Goal: Complete application form: Complete application form

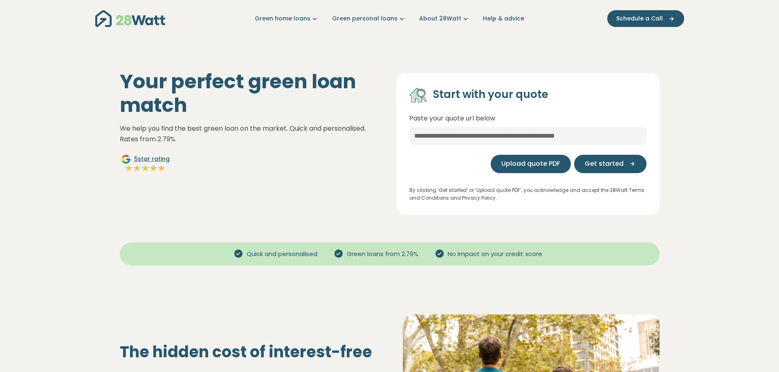
click at [542, 165] on span "Upload quote PDF" at bounding box center [530, 164] width 59 height 10
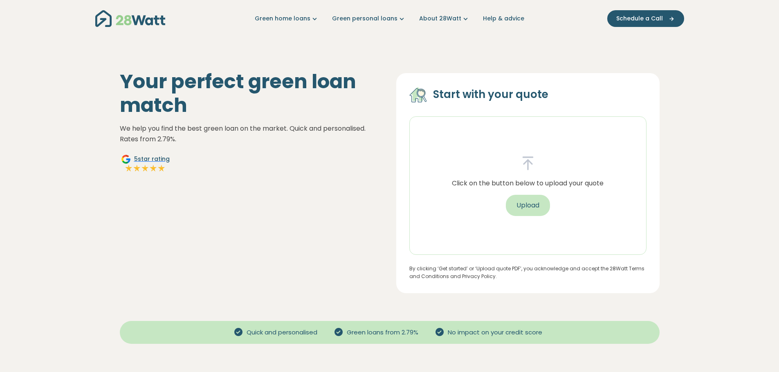
click at [537, 206] on button "Upload" at bounding box center [528, 205] width 44 height 21
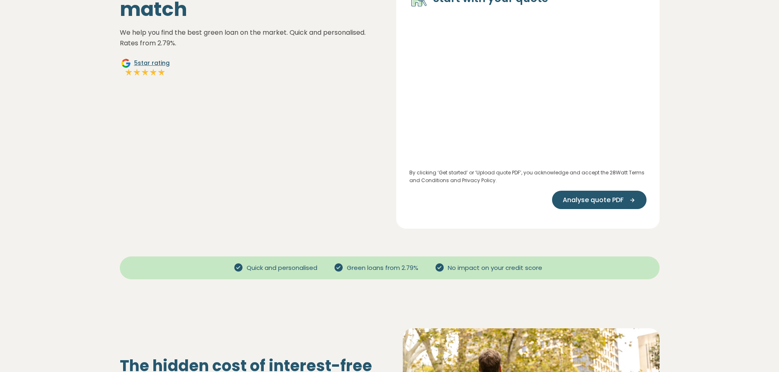
scroll to position [82, 0]
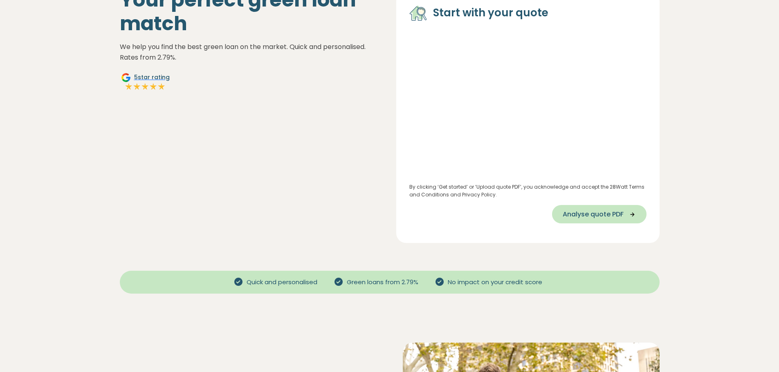
click at [579, 222] on button "Analyse quote PDF" at bounding box center [599, 214] width 94 height 18
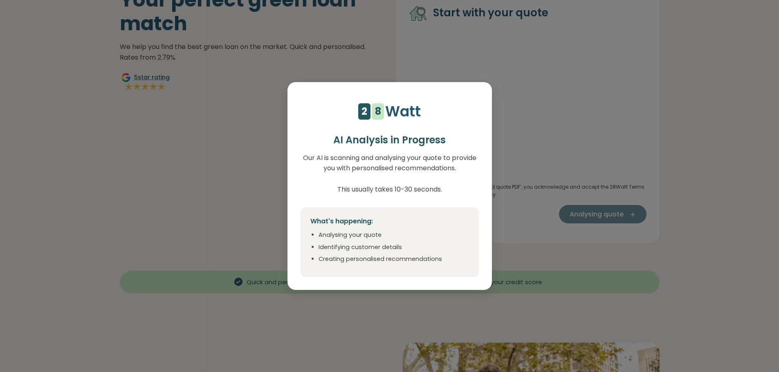
scroll to position [2, 0]
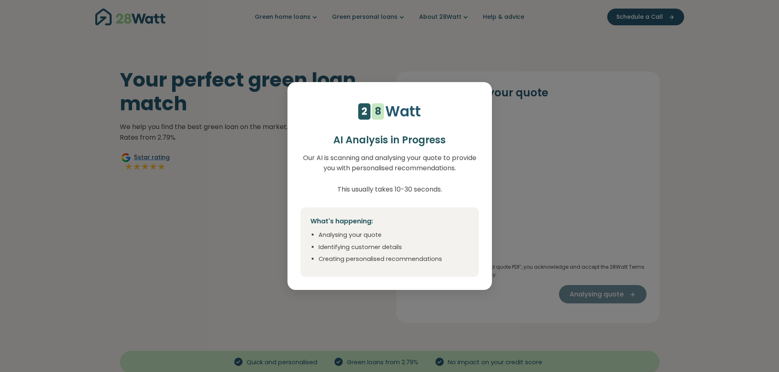
select select "***"
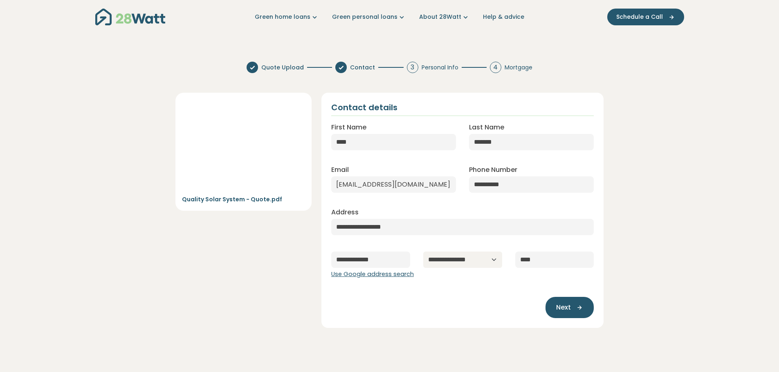
scroll to position [0, 0]
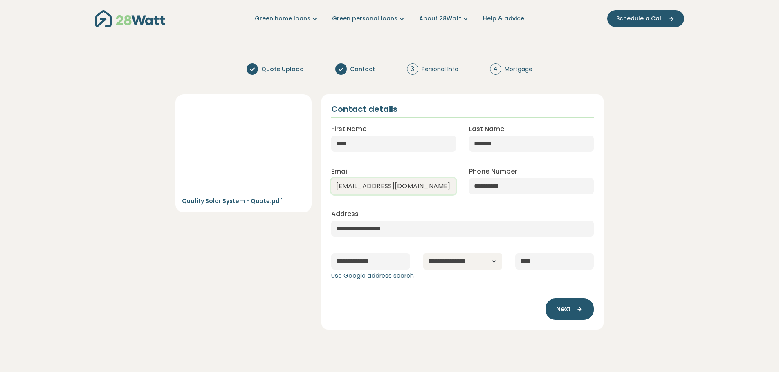
click at [347, 186] on input "[EMAIL_ADDRESS][DOMAIN_NAME]" at bounding box center [393, 186] width 125 height 16
type input "[EMAIL_ADDRESS][DOMAIN_NAME]"
click at [568, 314] on span "Next" at bounding box center [563, 309] width 15 height 10
type input "**********"
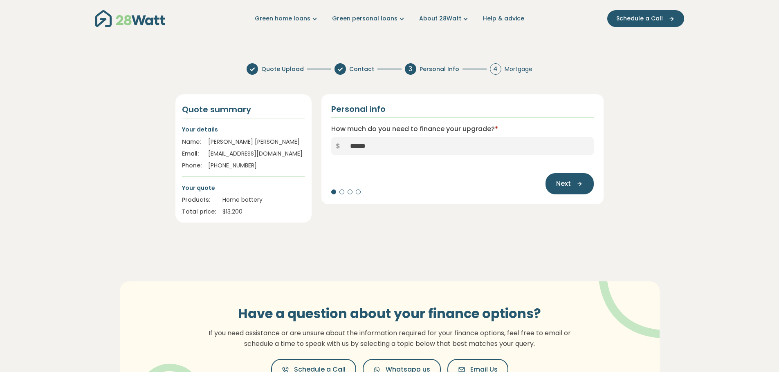
drag, startPoint x: 376, startPoint y: 146, endPoint x: 349, endPoint y: 146, distance: 27.4
click at [349, 146] on input "******" at bounding box center [469, 146] width 249 height 18
type input "******"
click at [573, 186] on icon "button" at bounding box center [577, 183] width 12 height 7
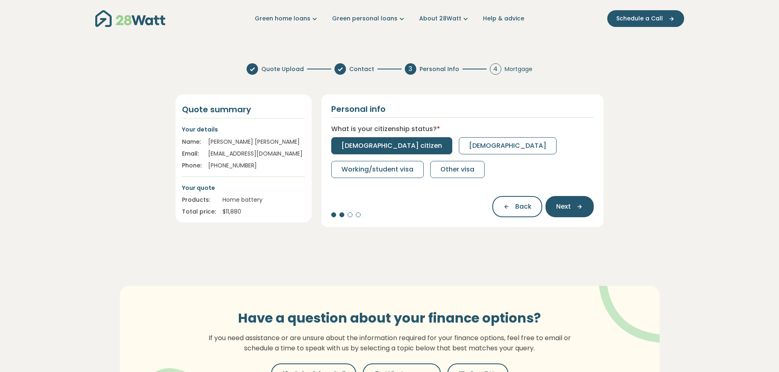
click at [369, 146] on span "[DEMOGRAPHIC_DATA] citizen" at bounding box center [391, 146] width 101 height 10
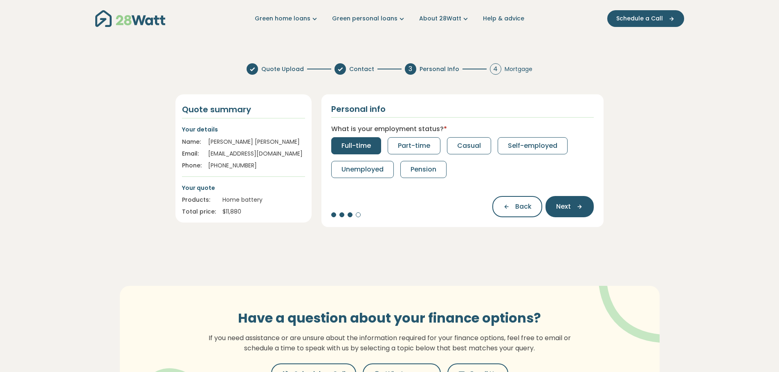
click at [353, 144] on span "Full-time" at bounding box center [355, 146] width 29 height 10
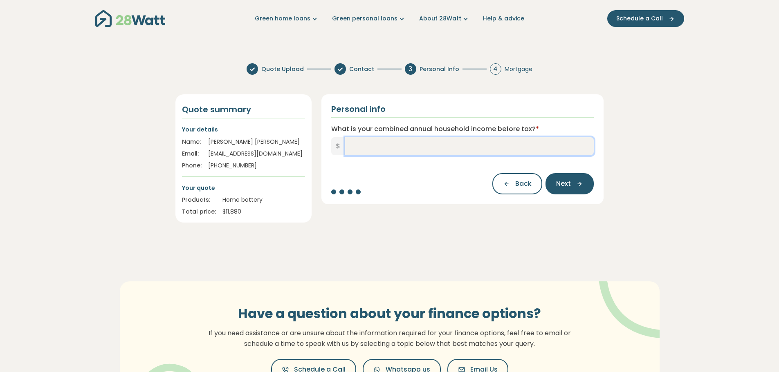
click at [396, 143] on input "What is your combined annual household income before tax? *" at bounding box center [469, 146] width 249 height 18
type input "*******"
click at [590, 189] on button "Next" at bounding box center [569, 183] width 48 height 21
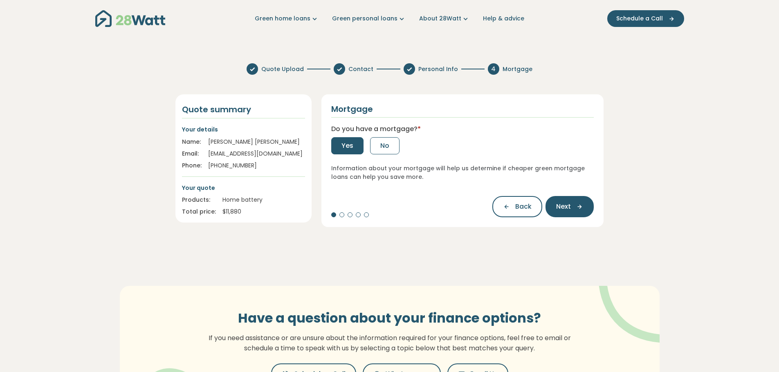
click at [353, 146] on button "Yes" at bounding box center [347, 145] width 32 height 17
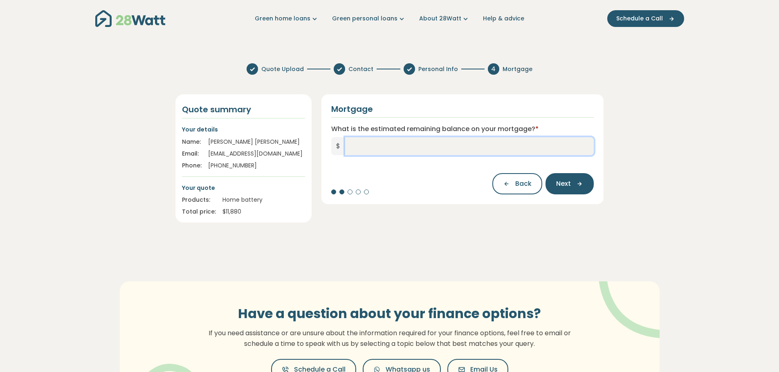
click at [380, 144] on input "What is the estimated remaining balance on your mortgage? *" at bounding box center [469, 146] width 249 height 18
click at [411, 144] on input "What is the estimated remaining balance on your mortgage? *" at bounding box center [469, 146] width 249 height 18
type input "*******"
click at [572, 185] on icon "button" at bounding box center [577, 183] width 12 height 7
click at [405, 150] on input "What is your current interest rate? *" at bounding box center [462, 146] width 263 height 18
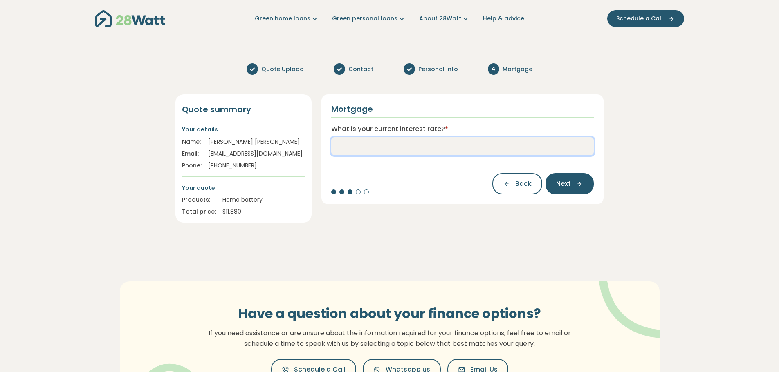
click at [395, 149] on input "What is your current interest rate? *" at bounding box center [462, 146] width 263 height 18
drag, startPoint x: 375, startPoint y: 146, endPoint x: 340, endPoint y: 150, distance: 34.7
click at [340, 150] on input "****" at bounding box center [462, 146] width 263 height 18
type input "****"
click at [573, 185] on icon "button" at bounding box center [577, 183] width 12 height 7
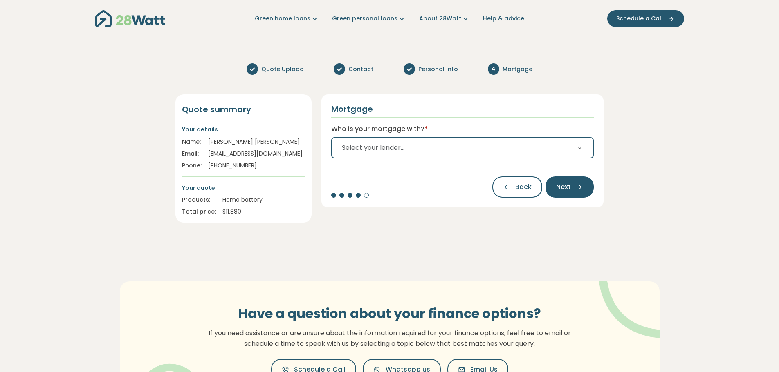
click at [569, 144] on button "Select your lender..." at bounding box center [462, 147] width 263 height 21
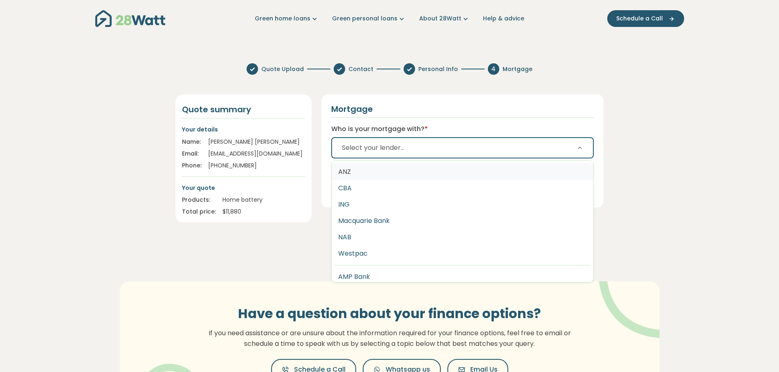
click at [539, 166] on button "ANZ" at bounding box center [462, 172] width 262 height 16
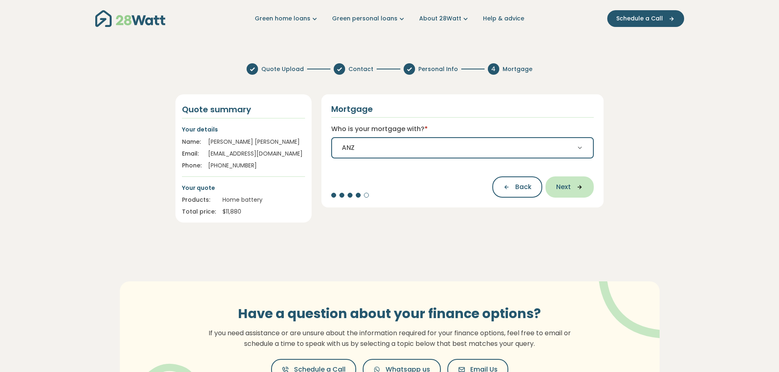
click at [583, 189] on icon "button" at bounding box center [577, 187] width 12 height 7
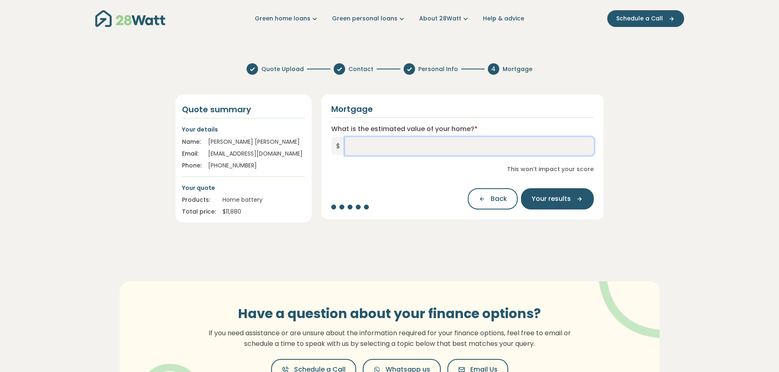
click at [436, 150] on input "What is the estimated value of your home? *" at bounding box center [469, 146] width 249 height 18
type input "*********"
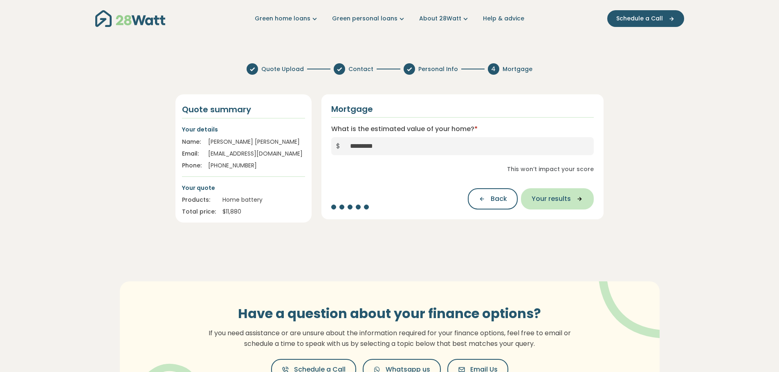
click at [558, 205] on button "Your results" at bounding box center [557, 198] width 73 height 21
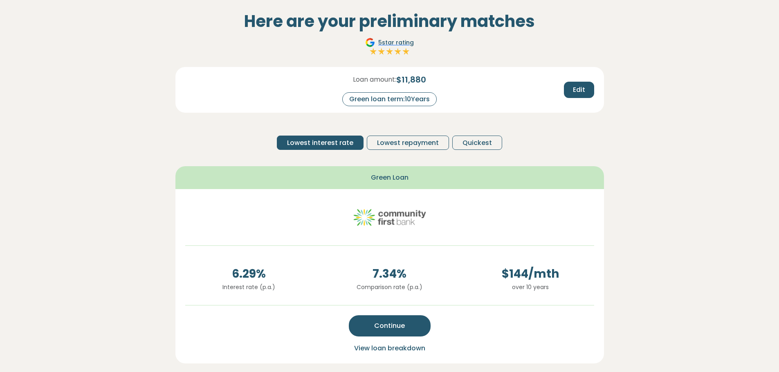
scroll to position [42, 0]
click at [416, 149] on button "Lowest repayment" at bounding box center [408, 143] width 82 height 14
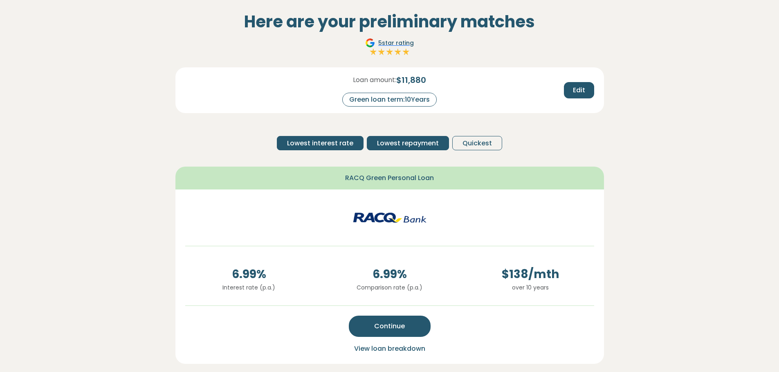
click at [324, 143] on span "Lowest interest rate" at bounding box center [320, 144] width 66 height 10
click at [421, 146] on span "Lowest repayment" at bounding box center [408, 144] width 62 height 10
click at [466, 149] on button "Quickest" at bounding box center [477, 143] width 50 height 14
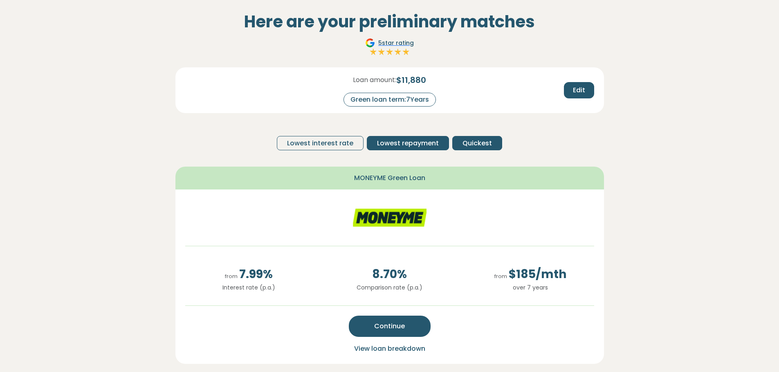
click at [417, 144] on span "Lowest repayment" at bounding box center [408, 144] width 62 height 10
click at [481, 146] on span "Quickest" at bounding box center [476, 144] width 29 height 10
click at [419, 139] on span "Lowest repayment" at bounding box center [408, 144] width 62 height 10
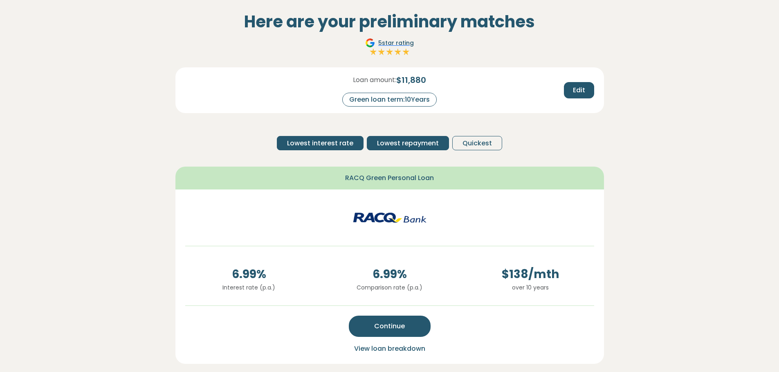
click at [327, 139] on span "Lowest interest rate" at bounding box center [320, 144] width 66 height 10
click at [426, 146] on span "Lowest repayment" at bounding box center [408, 144] width 62 height 10
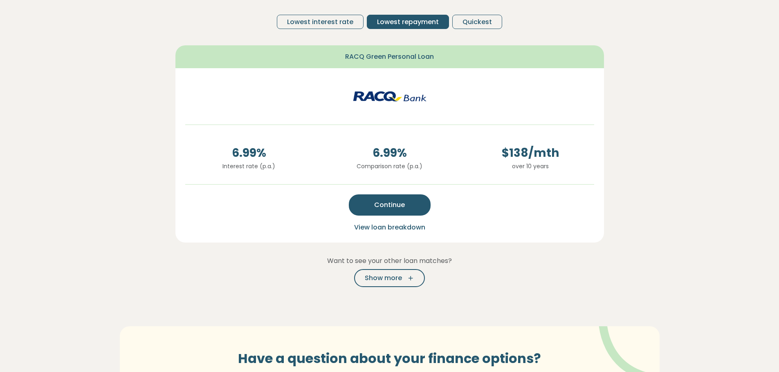
scroll to position [163, 0]
click at [411, 206] on button "Continue" at bounding box center [390, 204] width 82 height 21
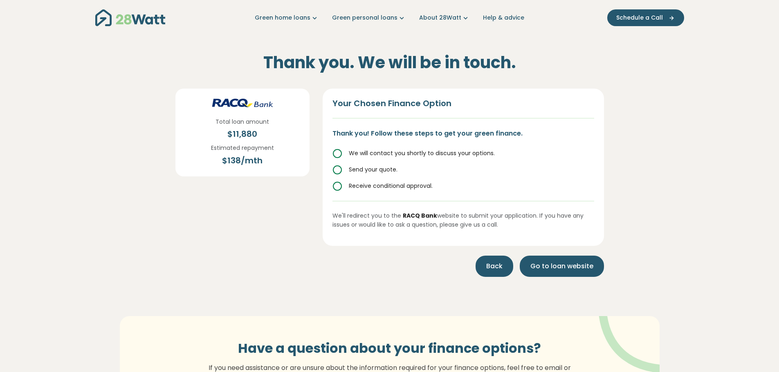
scroll to position [0, 0]
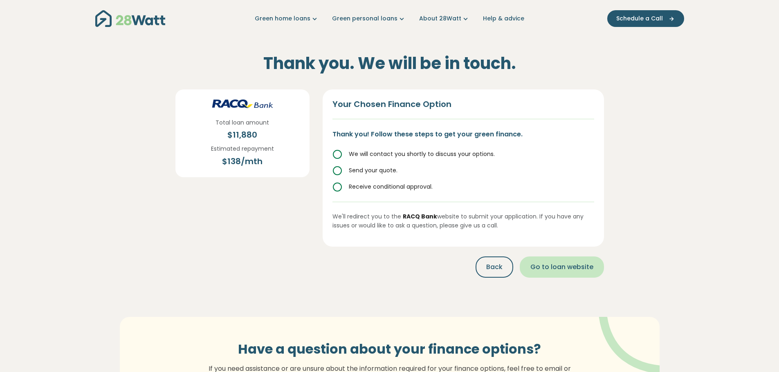
click at [550, 273] on button "Go to loan website" at bounding box center [561, 267] width 84 height 21
